Goal: Task Accomplishment & Management: Manage account settings

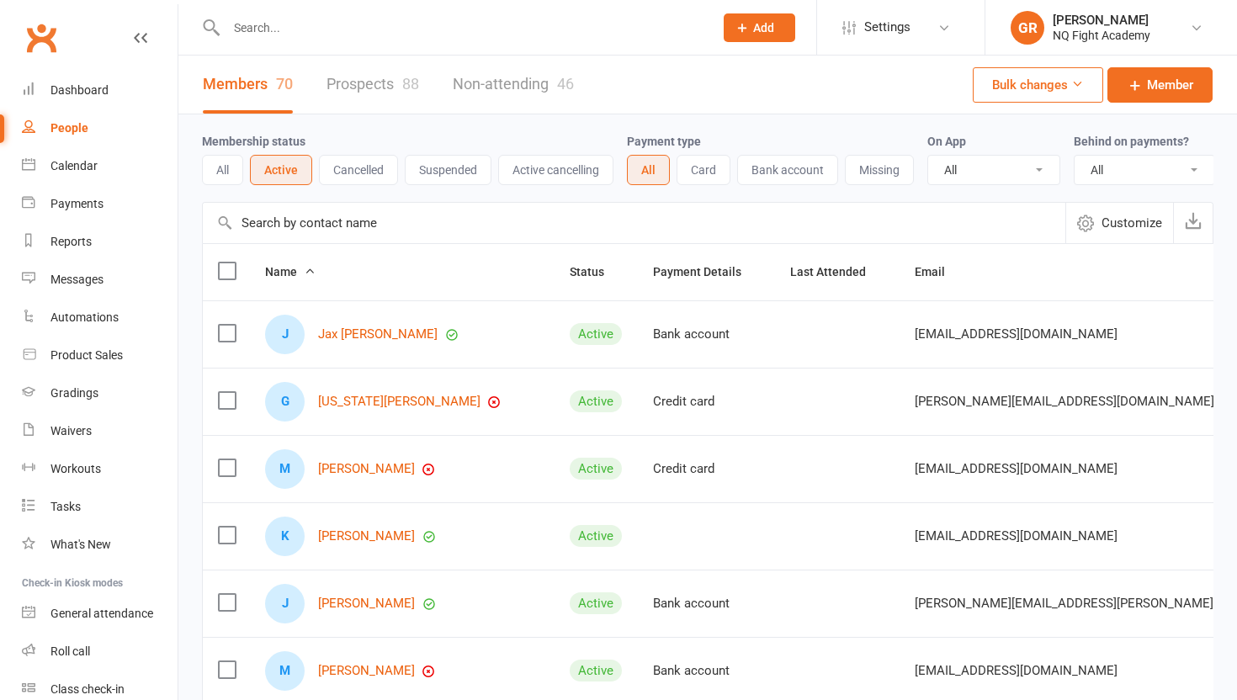
select select "100"
click at [219, 172] on button "All" at bounding box center [222, 170] width 41 height 30
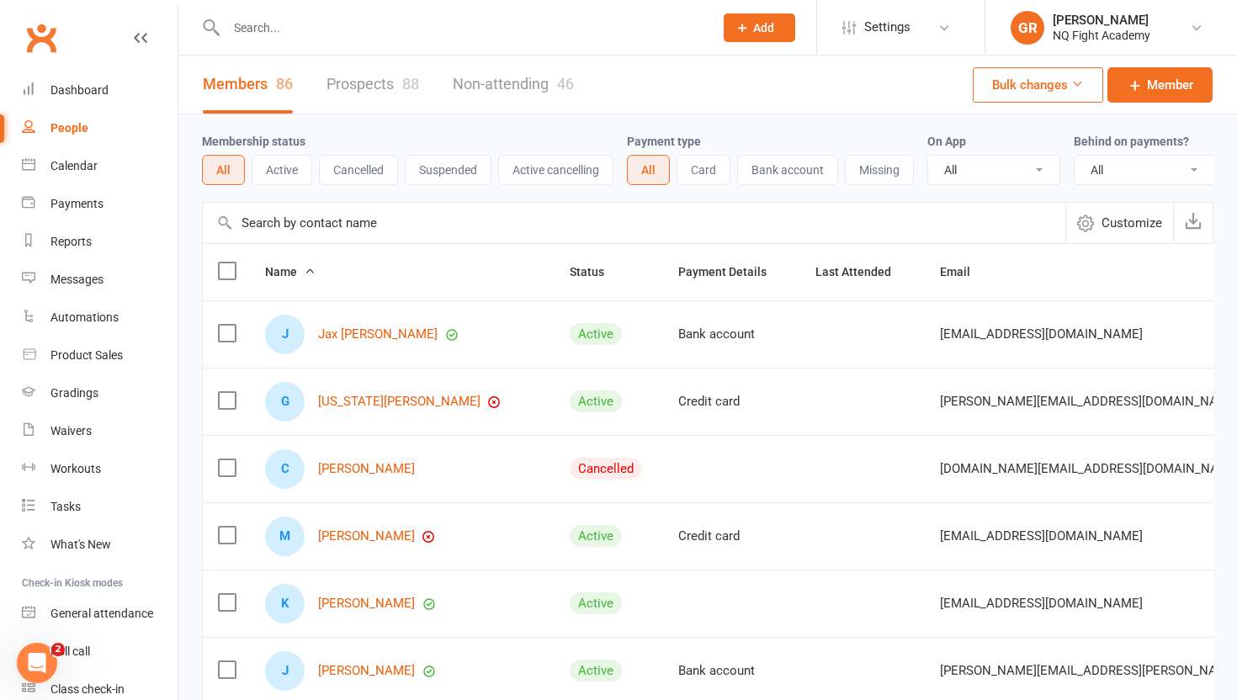
click at [294, 169] on button "Active" at bounding box center [282, 170] width 61 height 30
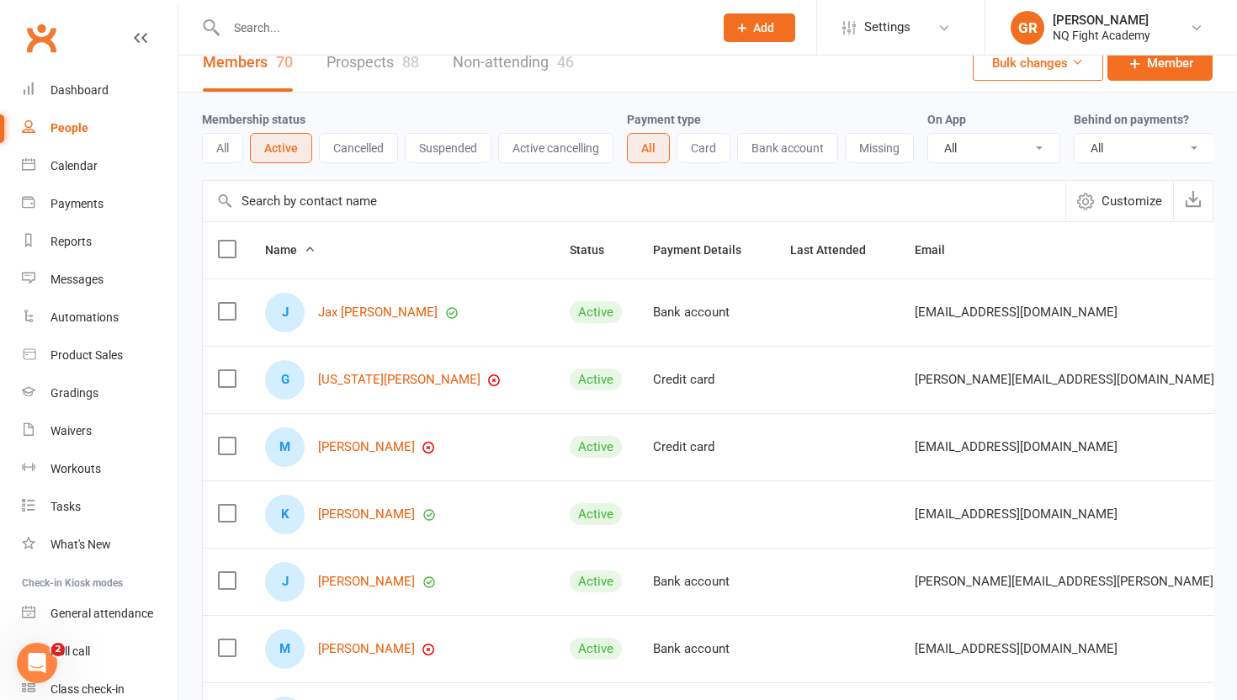
scroll to position [38, 0]
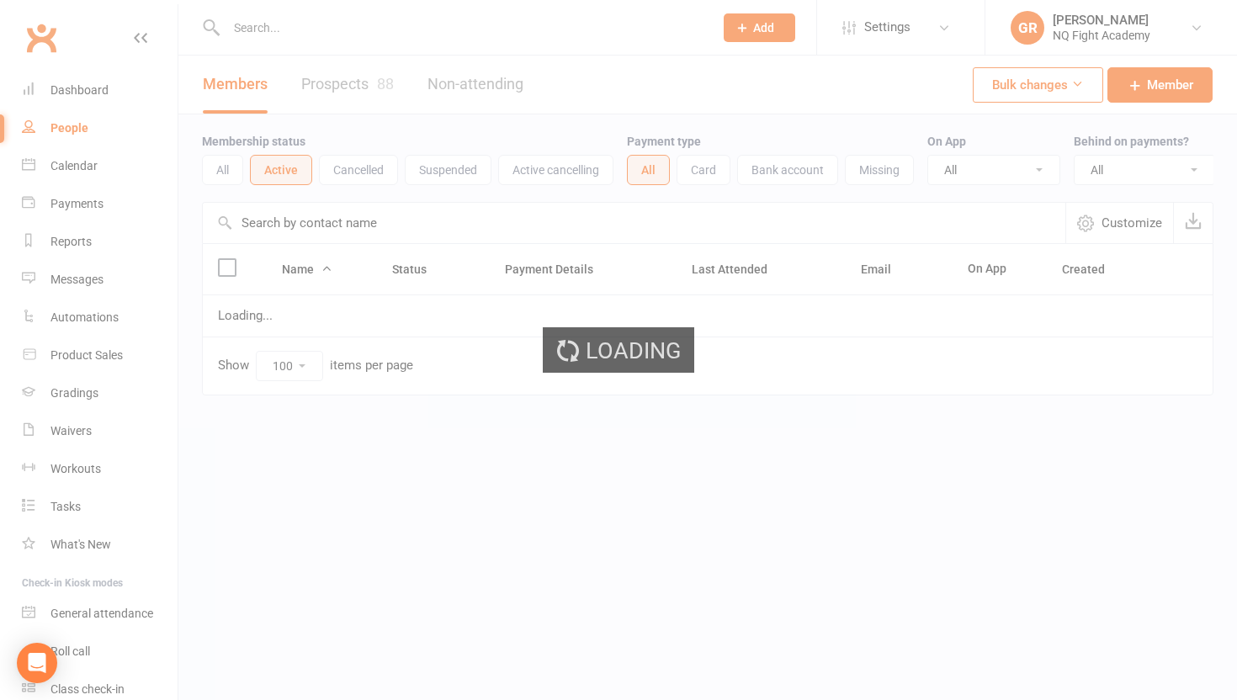
select select "100"
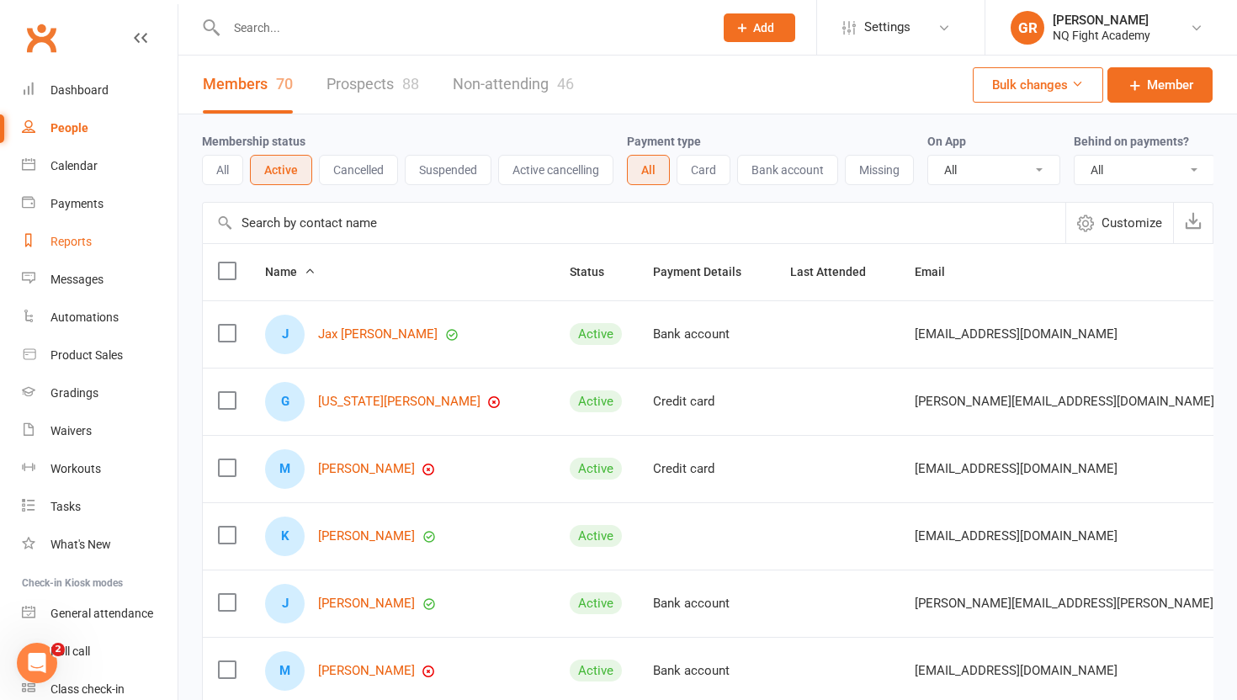
click at [65, 248] on div "Reports" at bounding box center [70, 241] width 41 height 13
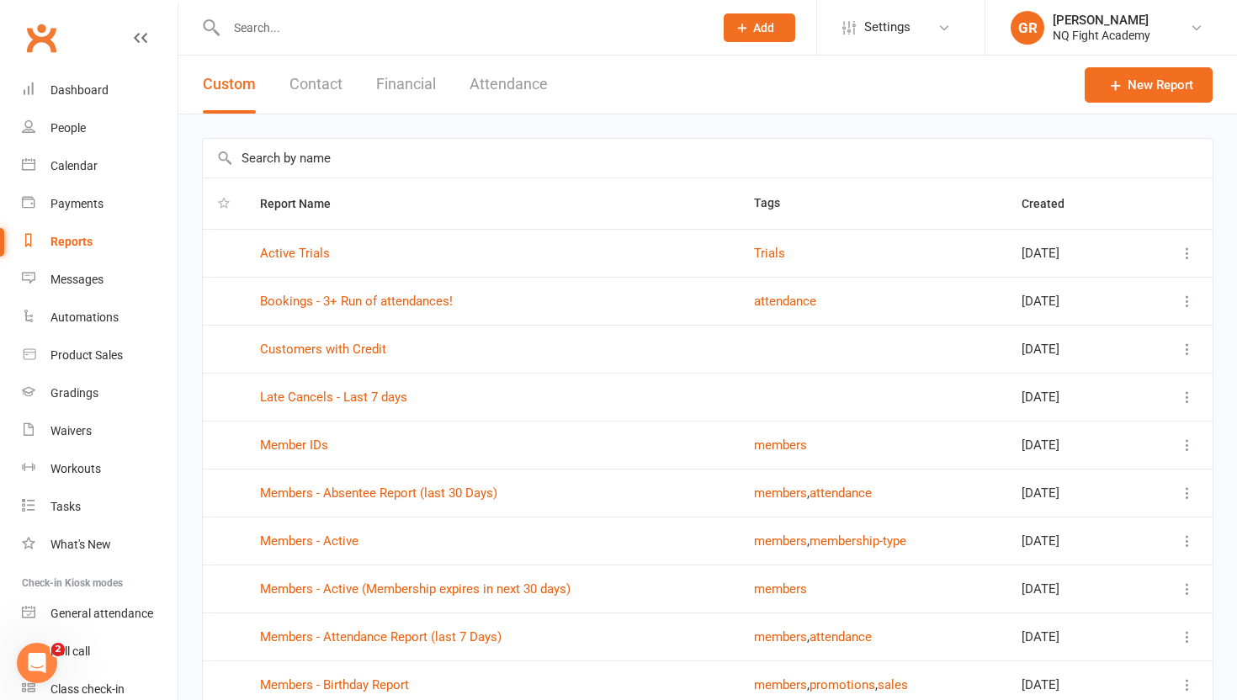
click at [432, 92] on button "Financial" at bounding box center [406, 85] width 60 height 58
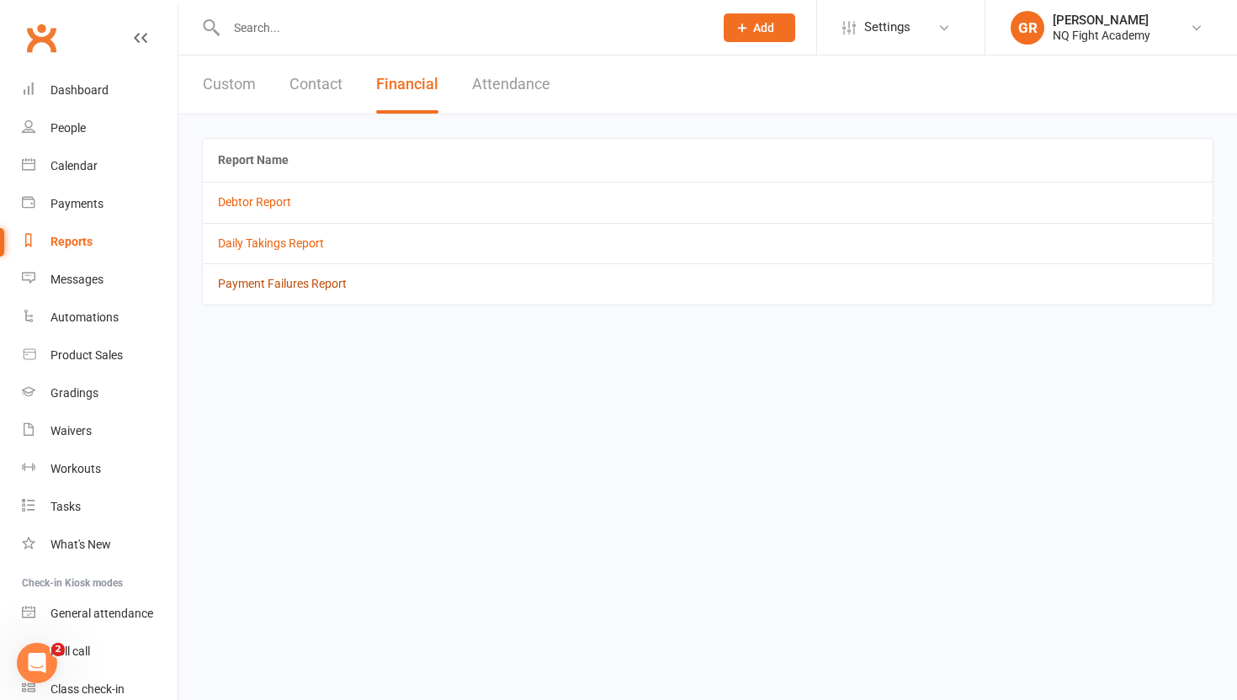
click at [297, 283] on link "Payment Failures Report" at bounding box center [282, 283] width 129 height 13
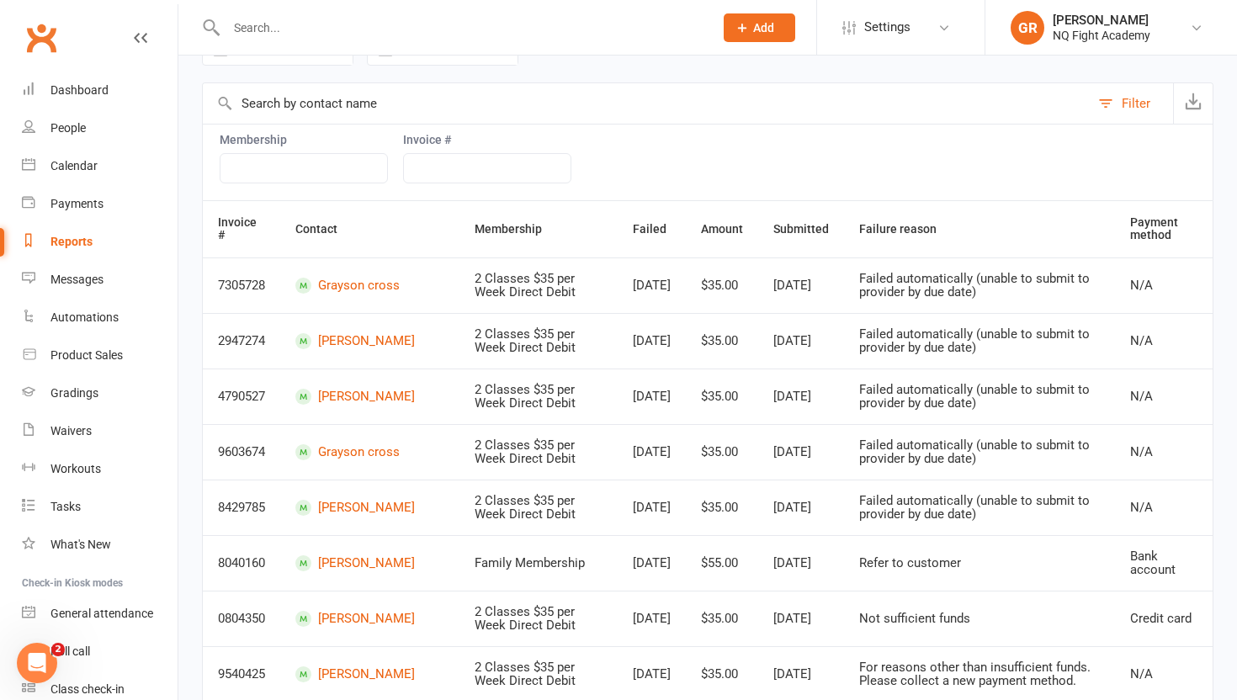
scroll to position [179, 0]
